Goal: Navigation & Orientation: Find specific page/section

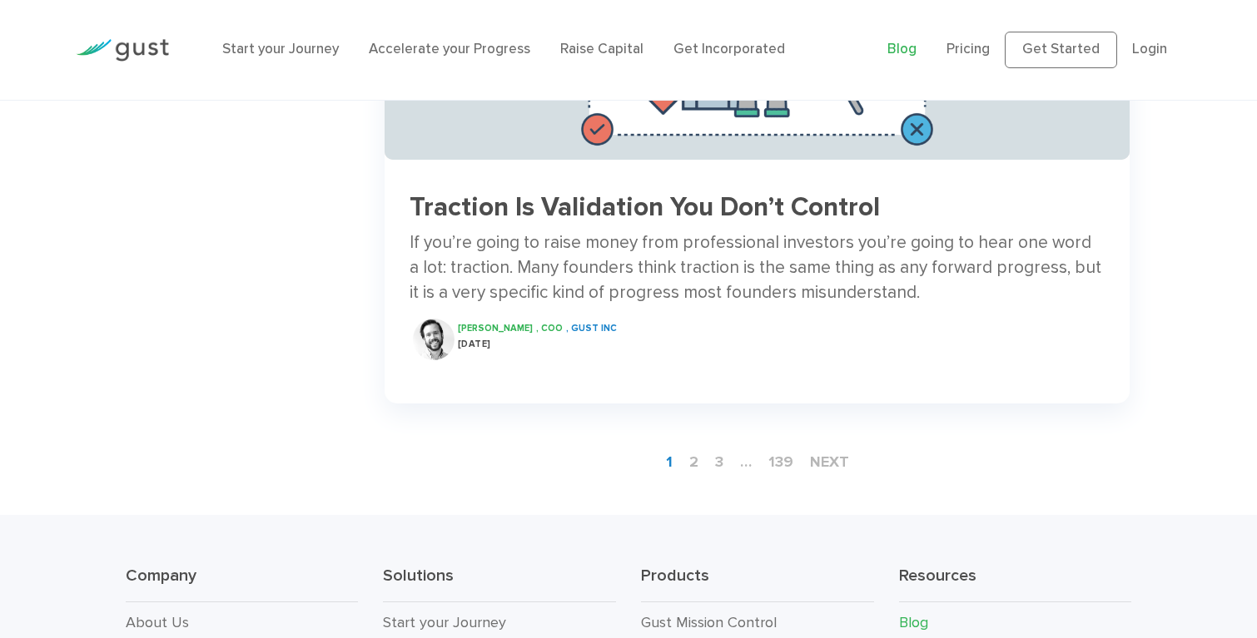
scroll to position [2701, 0]
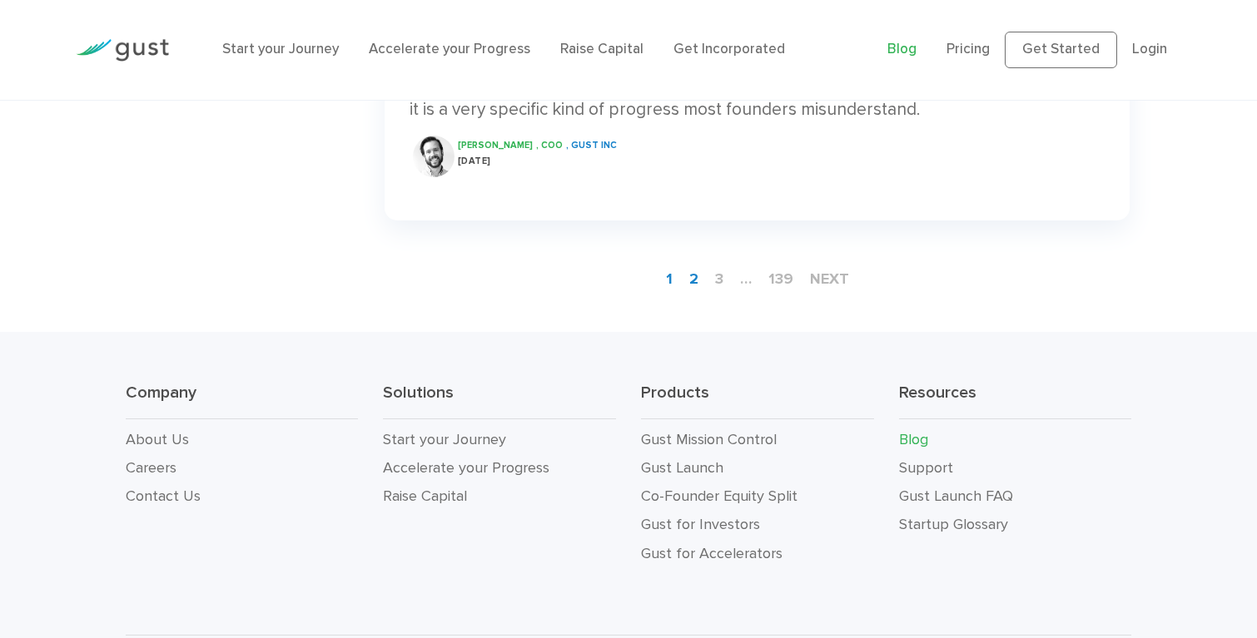
click at [692, 264] on link "2" at bounding box center [693, 279] width 22 height 31
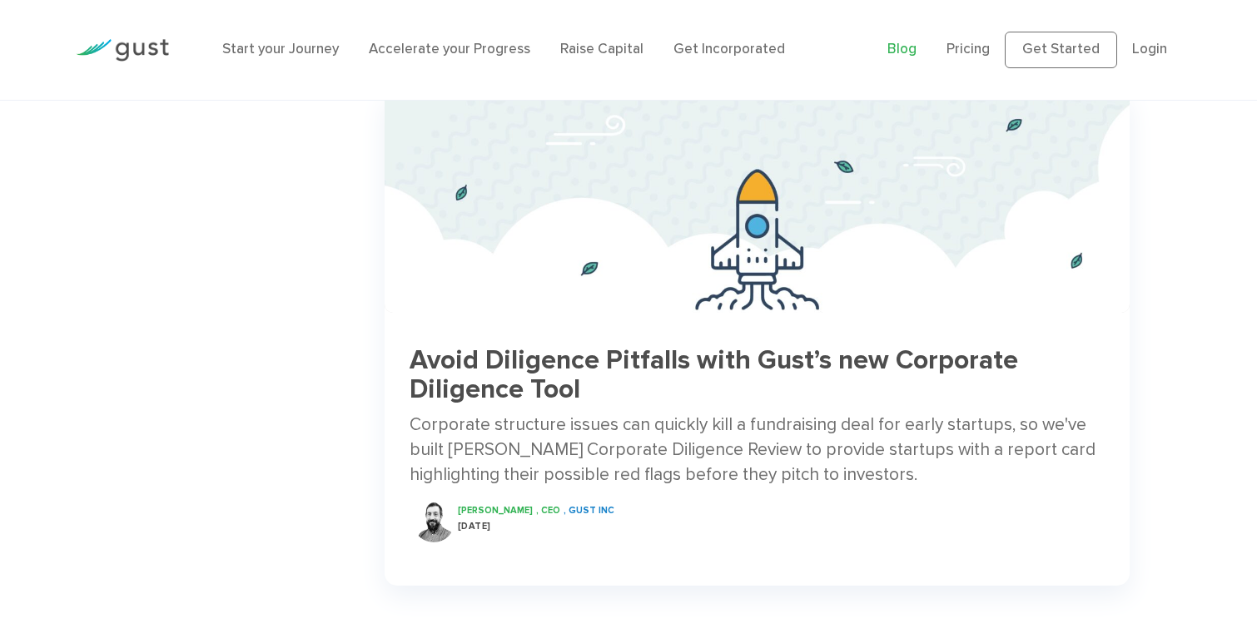
scroll to position [2343, 0]
